Goal: Task Accomplishment & Management: Manage account settings

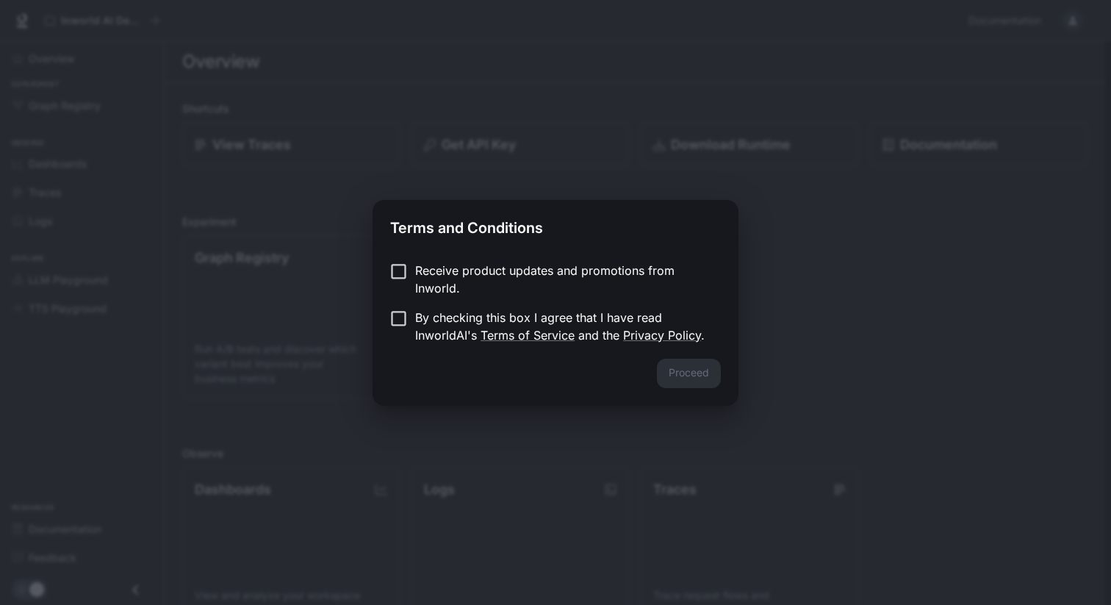
click at [428, 321] on p "By checking this box I agree that I have read InworldAI's Terms of Service and …" at bounding box center [562, 326] width 294 height 35
click at [703, 379] on button "Proceed" at bounding box center [689, 373] width 64 height 29
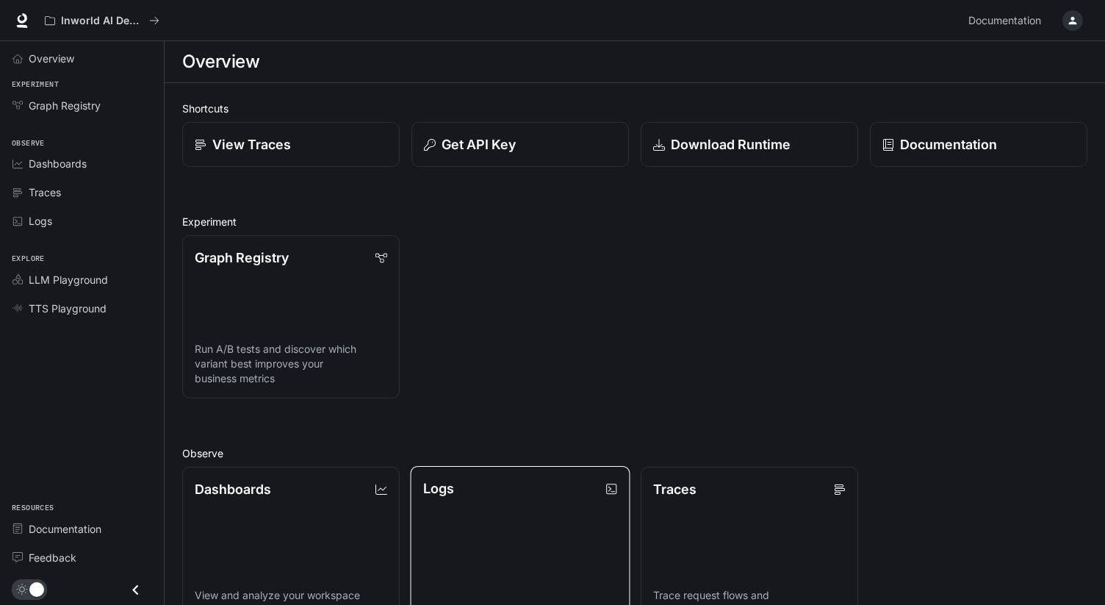
click at [530, 297] on div "Graph Registry Run A/B tests and discover which variant best improves your busi…" at bounding box center [628, 310] width 917 height 175
click at [528, 291] on div "Graph Registry Run A/B tests and discover which variant best improves your busi…" at bounding box center [628, 310] width 917 height 175
click at [1065, 23] on div "button" at bounding box center [1073, 20] width 21 height 21
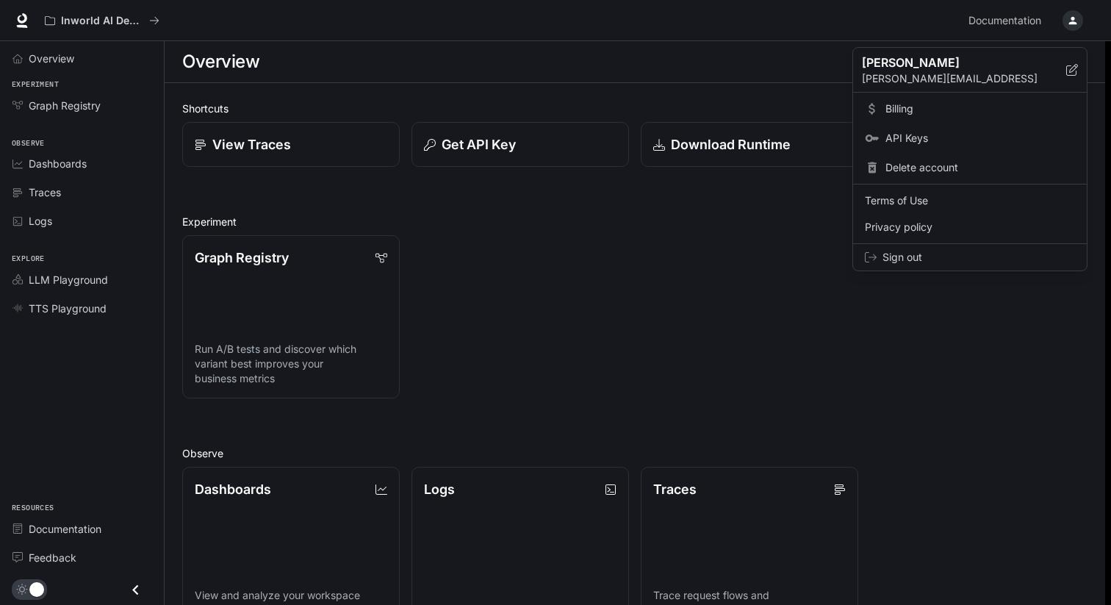
click at [925, 135] on span "API Keys" at bounding box center [980, 138] width 190 height 15
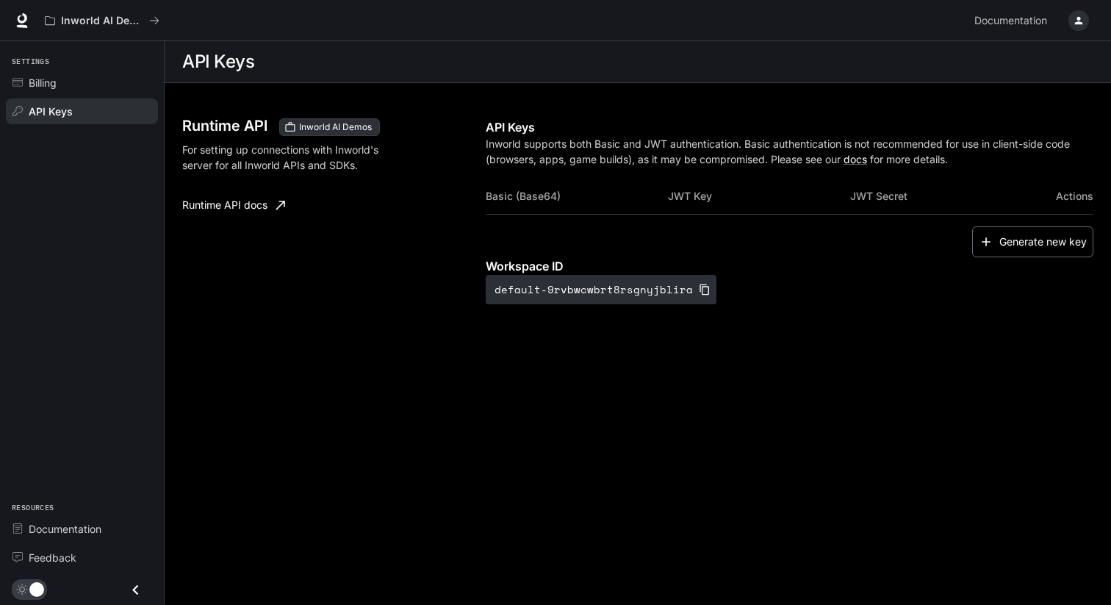
click at [1020, 240] on button "Generate new key" at bounding box center [1032, 242] width 121 height 32
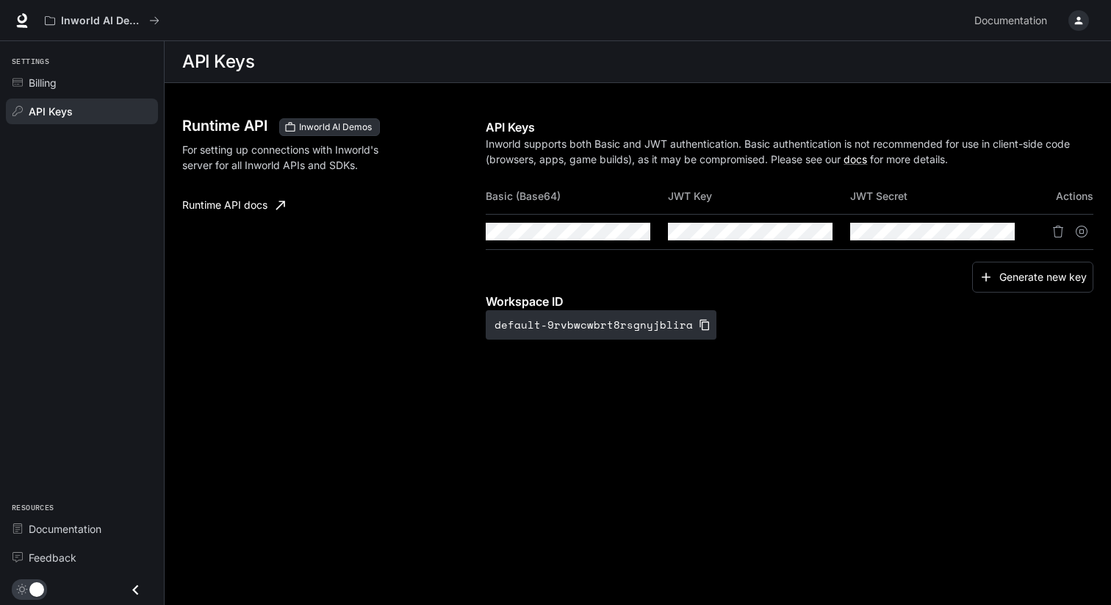
click at [623, 242] on td at bounding box center [577, 231] width 182 height 35
click at [608, 234] on icon "button" at bounding box center [612, 232] width 12 height 12
click at [614, 233] on icon "button" at bounding box center [612, 232] width 12 height 10
click at [612, 234] on icon "button" at bounding box center [612, 232] width 12 height 12
click at [640, 238] on button "Copy Basic (Base64)" at bounding box center [637, 231] width 25 height 25
